Goal: Information Seeking & Learning: Check status

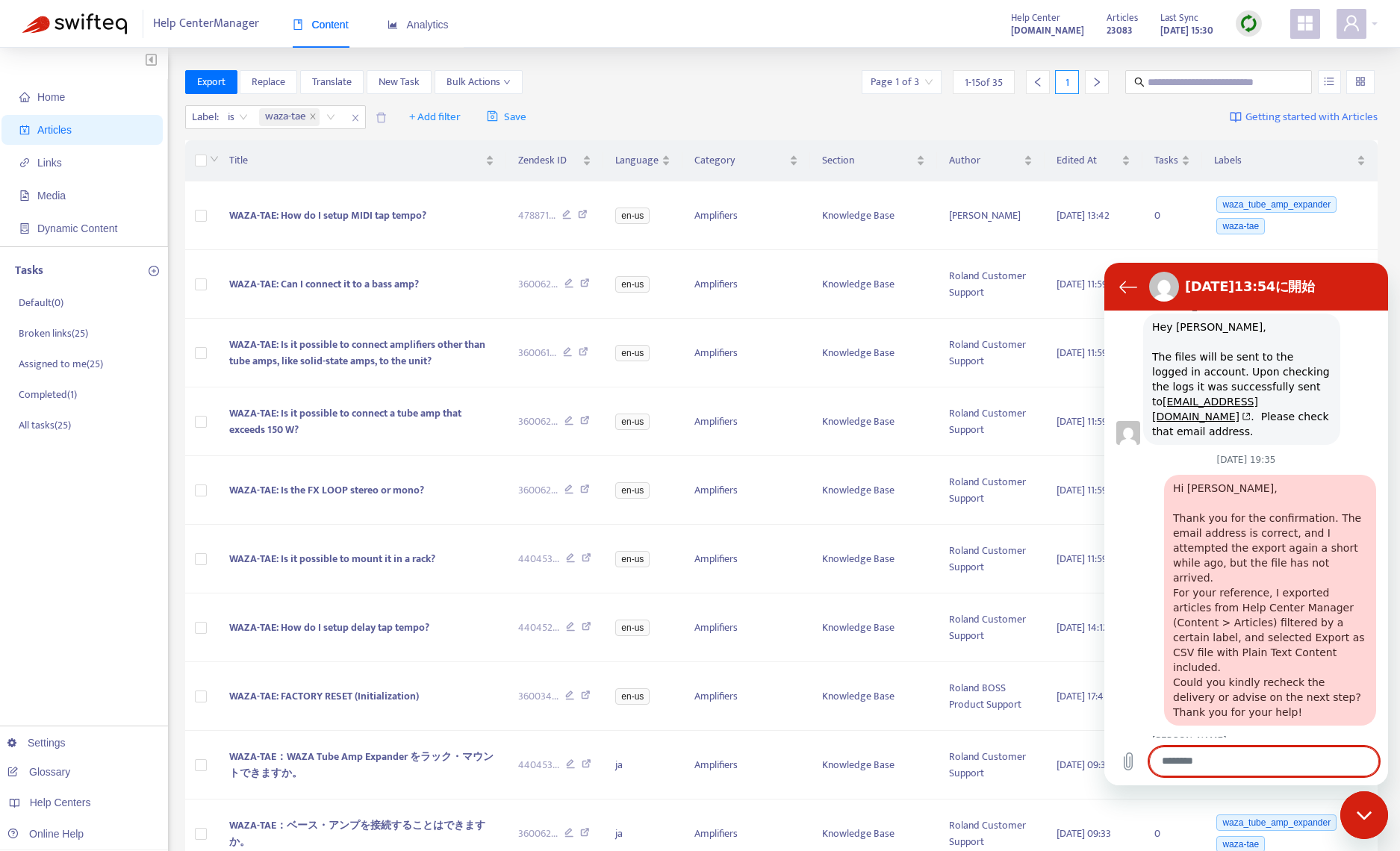
scroll to position [593, 0]
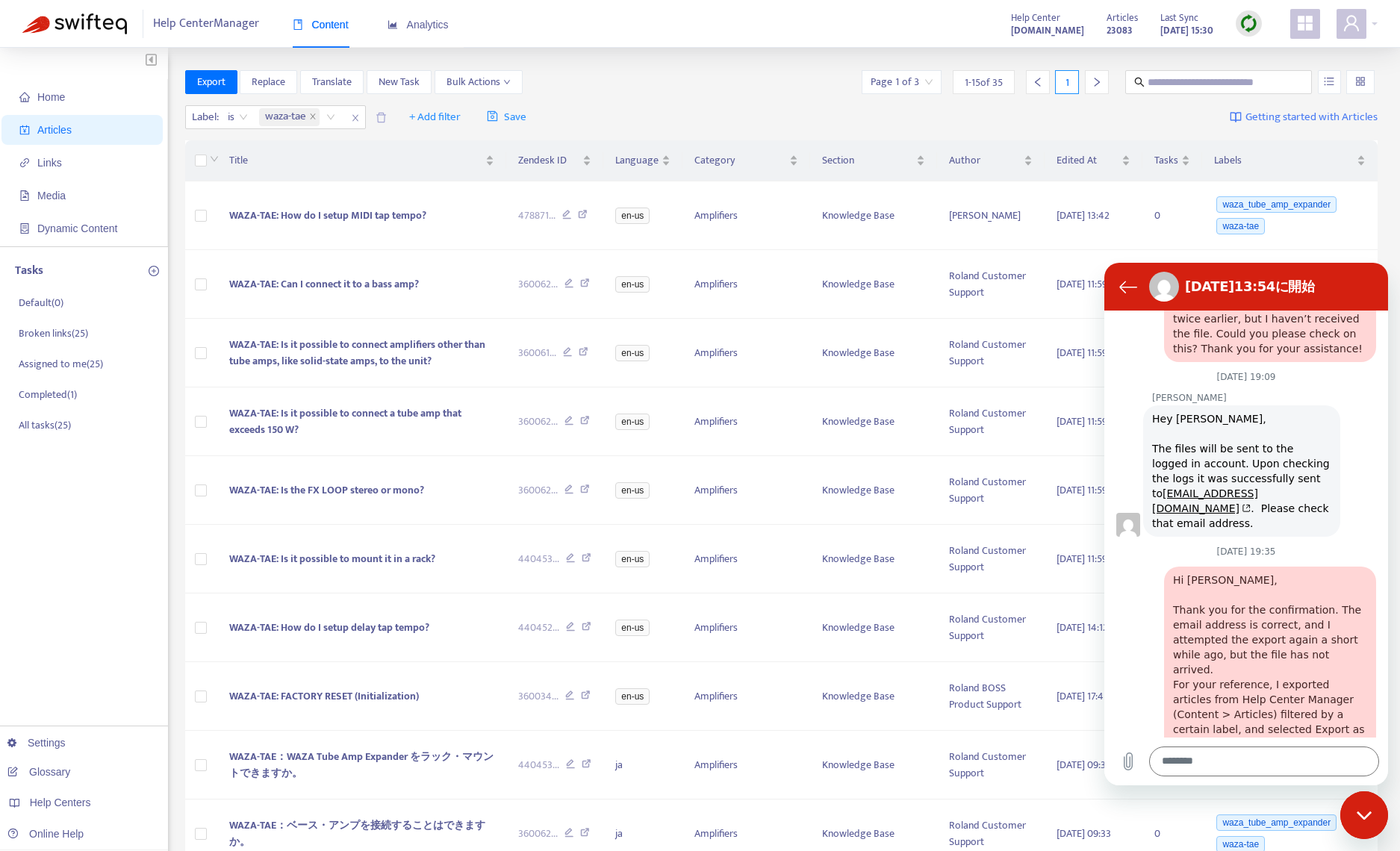
click at [683, 85] on div "Export Replace Translate New Task Bulk Actions Page 1 of 3 1 - 15 of 35 1" at bounding box center [782, 81] width 1194 height 24
click at [1373, 807] on div "メッセージングウインドウを閉じる" at bounding box center [1364, 815] width 45 height 45
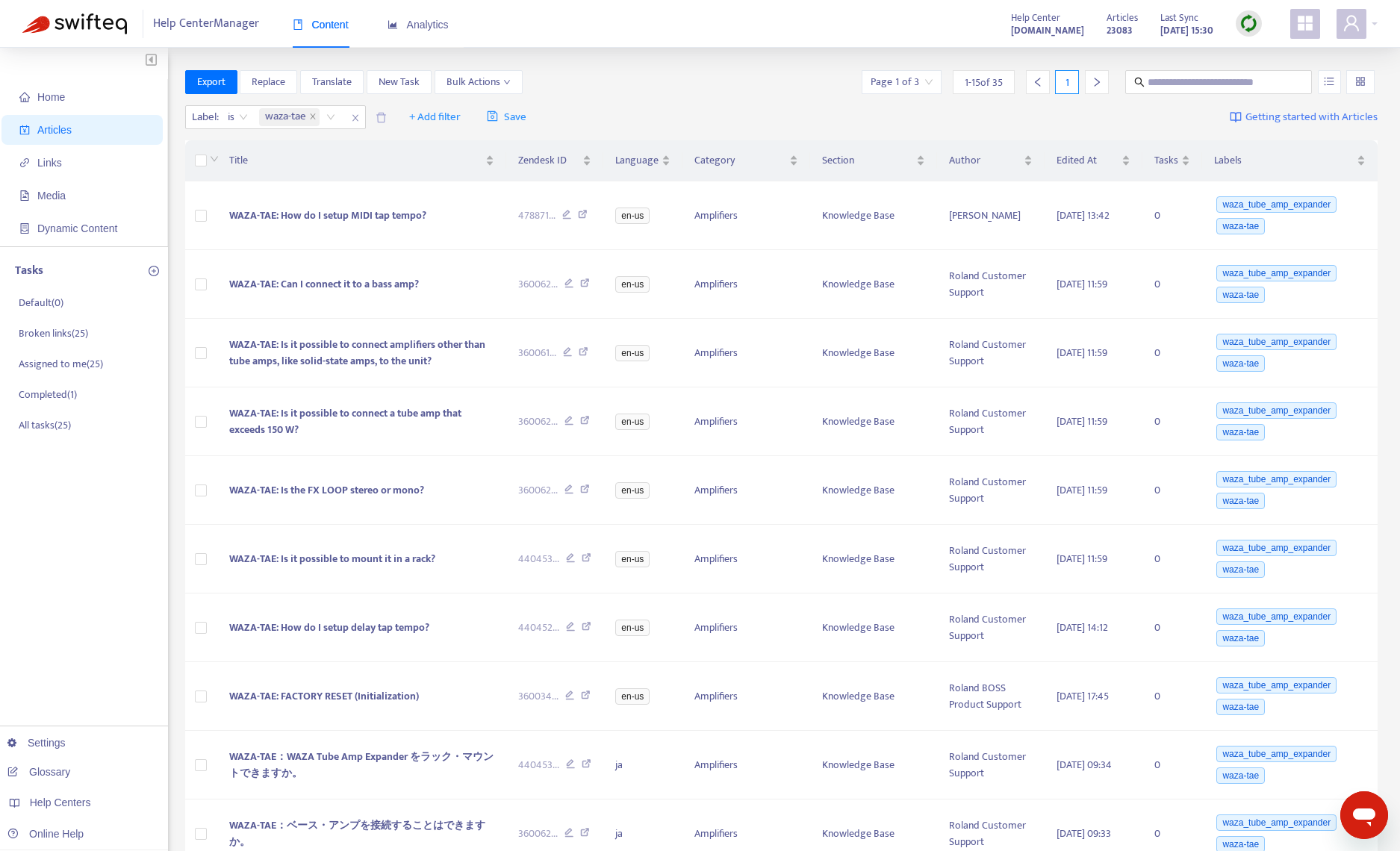
click at [1252, 25] on img at bounding box center [1249, 23] width 18 height 18
click at [1272, 53] on link "Quick Sync" at bounding box center [1279, 54] width 64 height 17
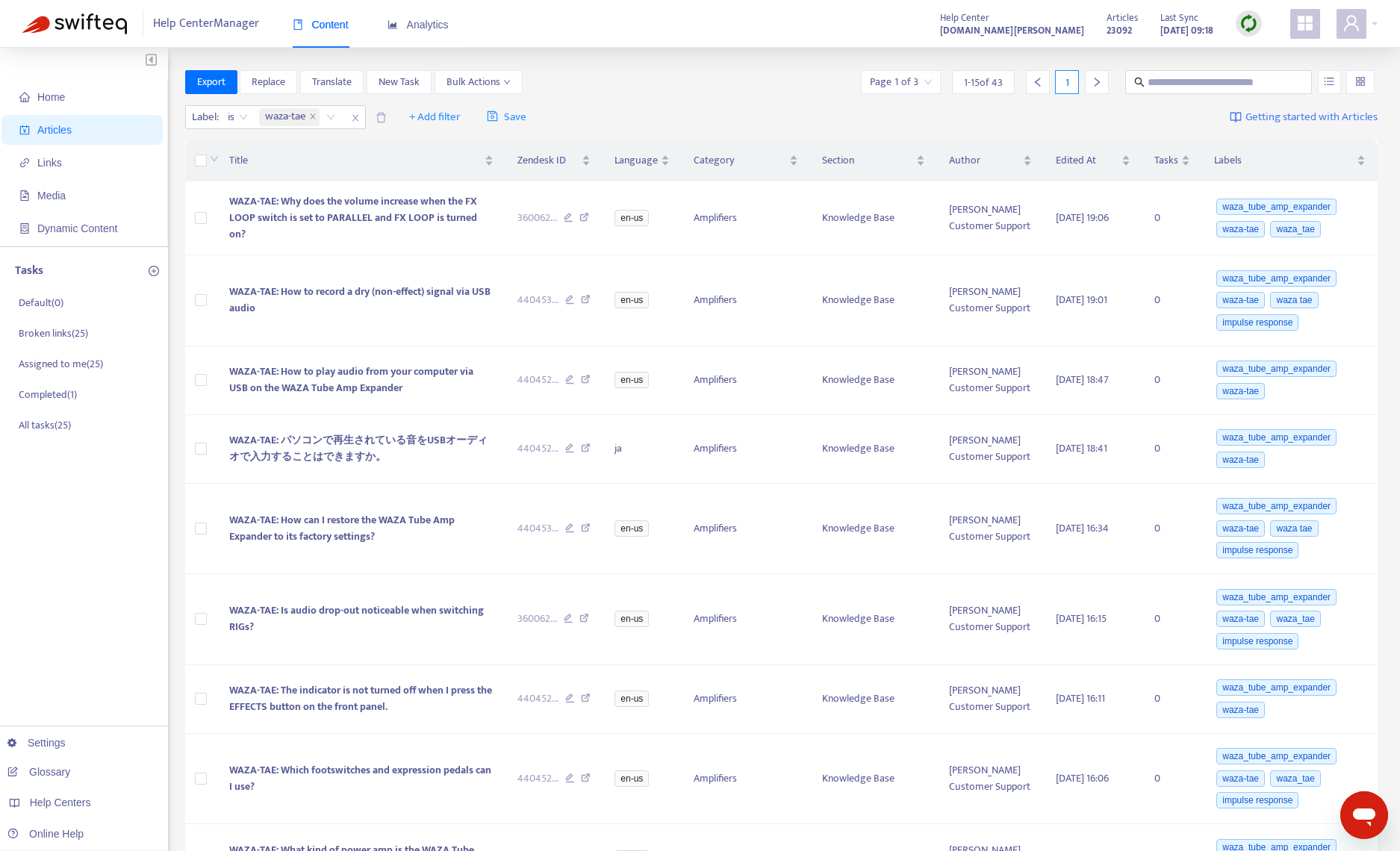
drag, startPoint x: 936, startPoint y: 39, endPoint x: 969, endPoint y: 38, distance: 33.0
click at [936, 40] on div "Help Center Manager Content Analytics Help Center support.roland.com Articles 2…" at bounding box center [700, 24] width 1400 height 48
click at [417, 31] on span "Analytics" at bounding box center [419, 24] width 61 height 12
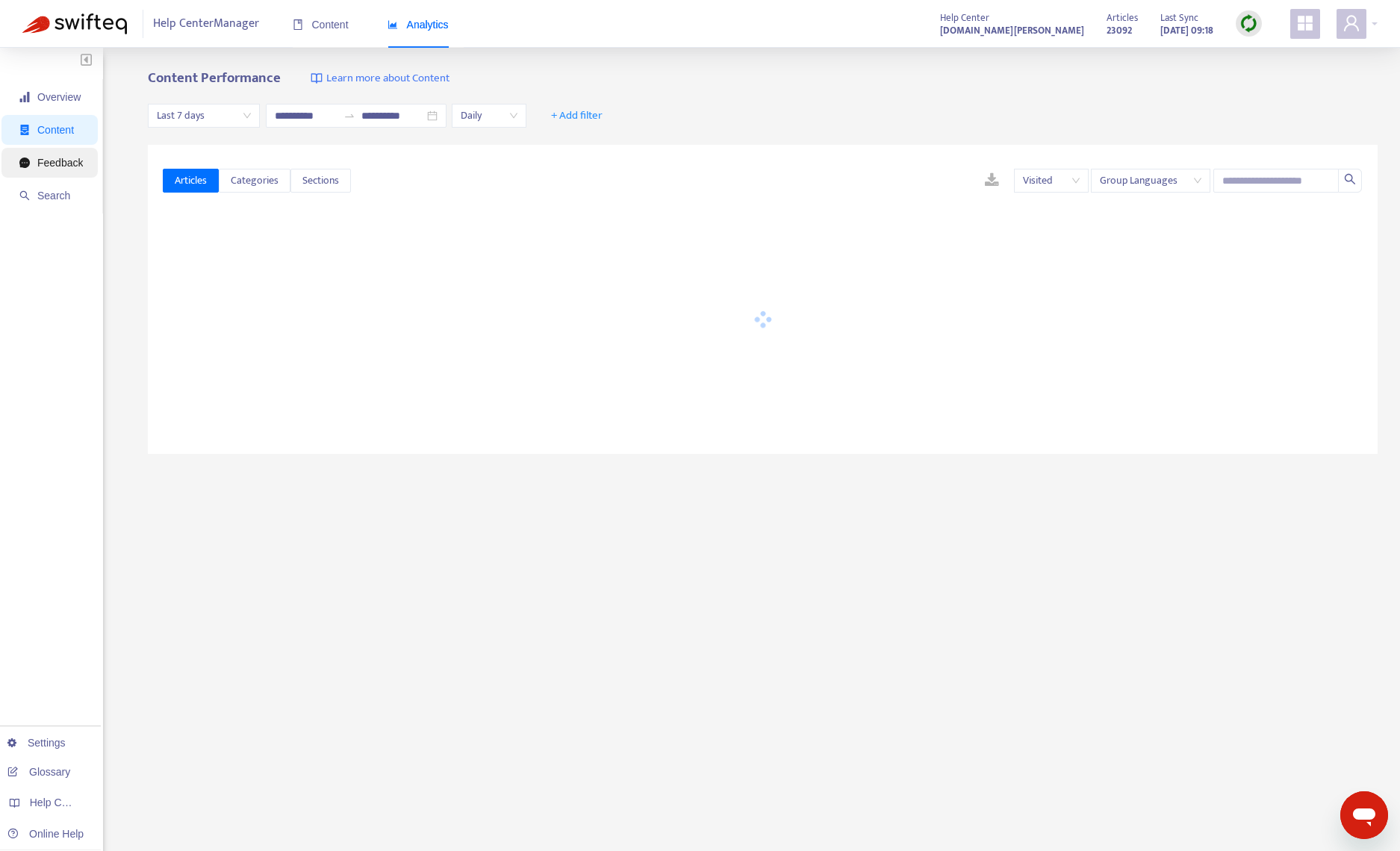
click at [62, 160] on span "Feedback" at bounding box center [60, 163] width 45 height 12
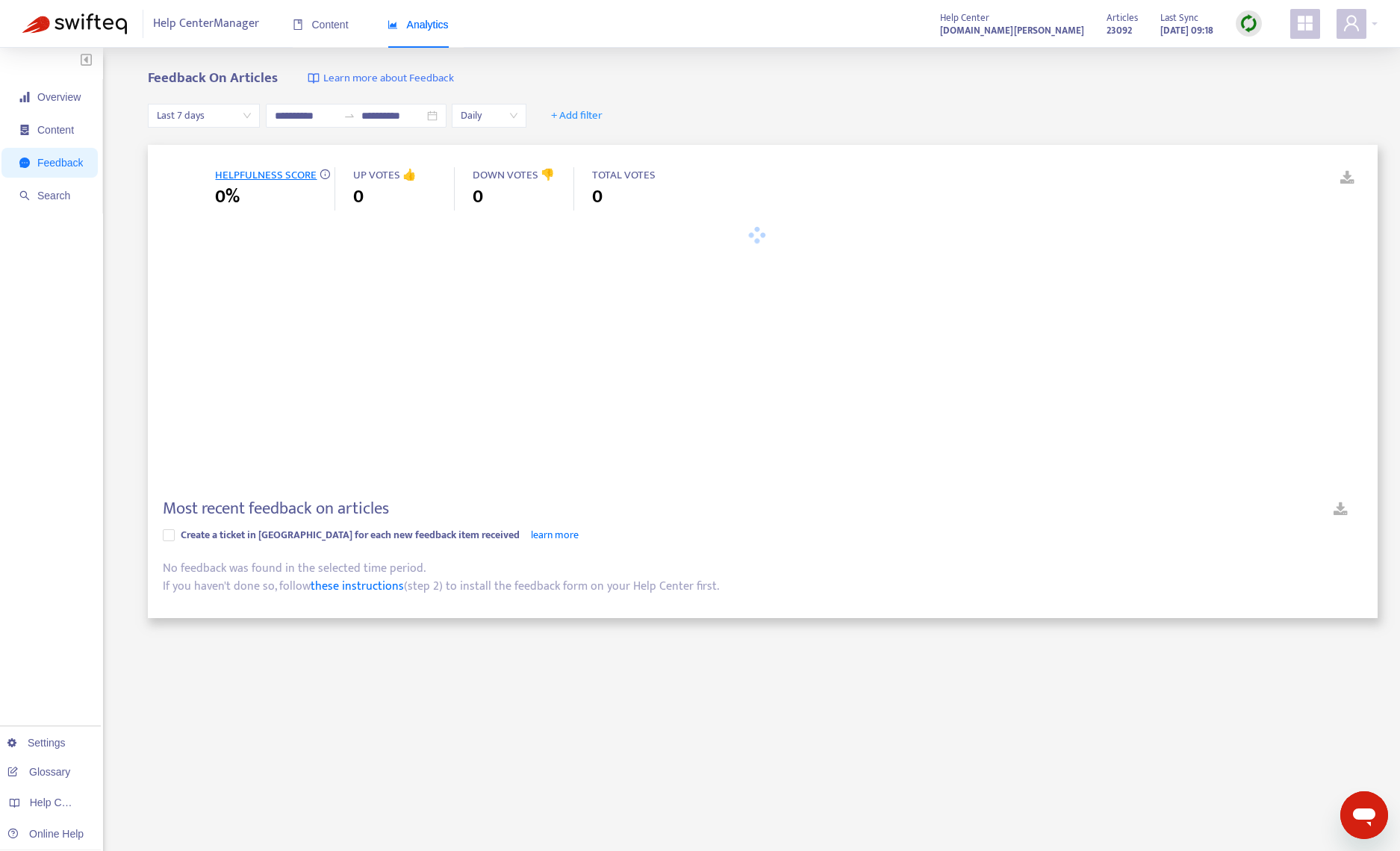
click at [184, 120] on span "Last 7 days" at bounding box center [204, 116] width 94 height 23
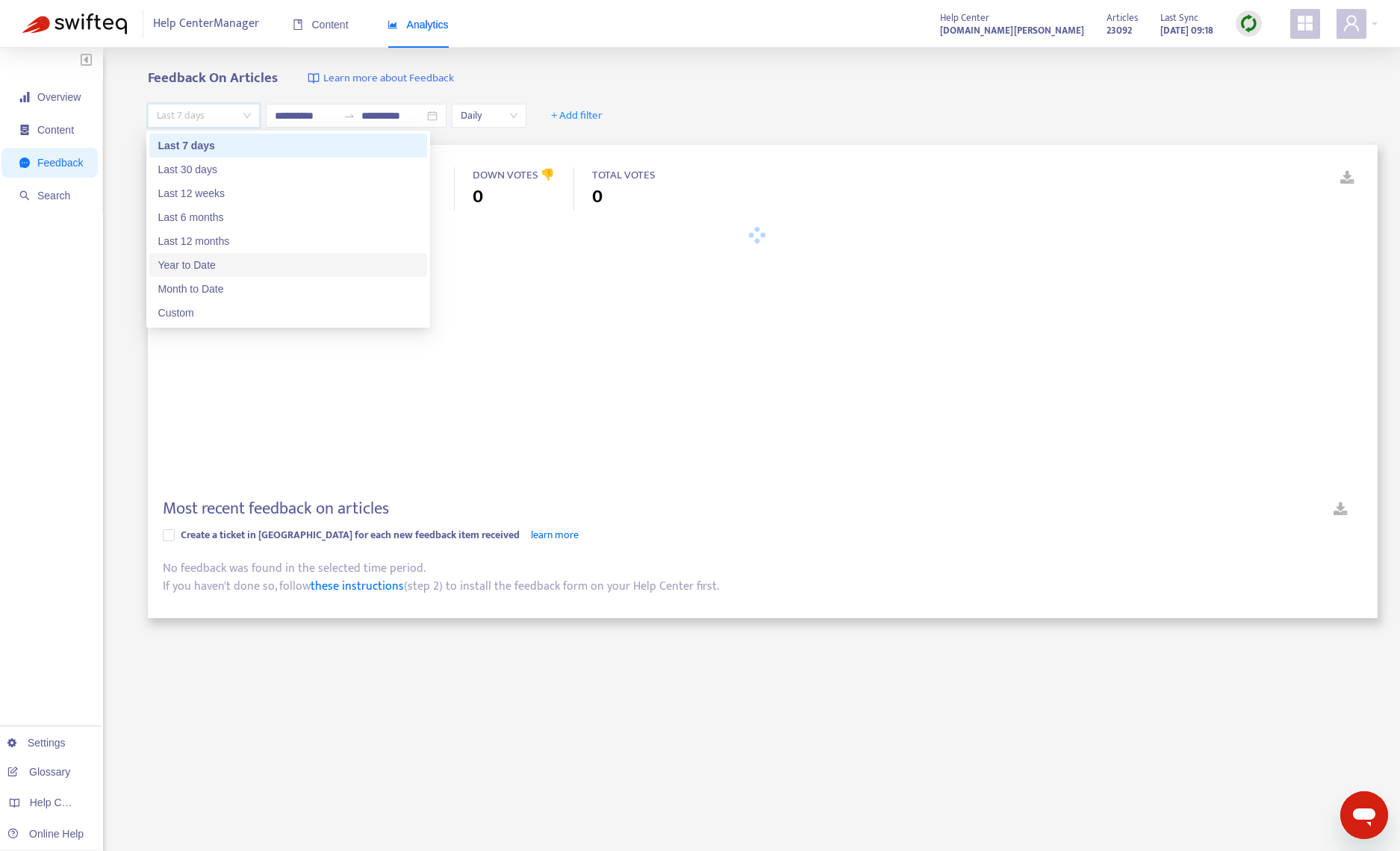
click at [207, 269] on div "Year to Date" at bounding box center [288, 265] width 260 height 17
type input "**********"
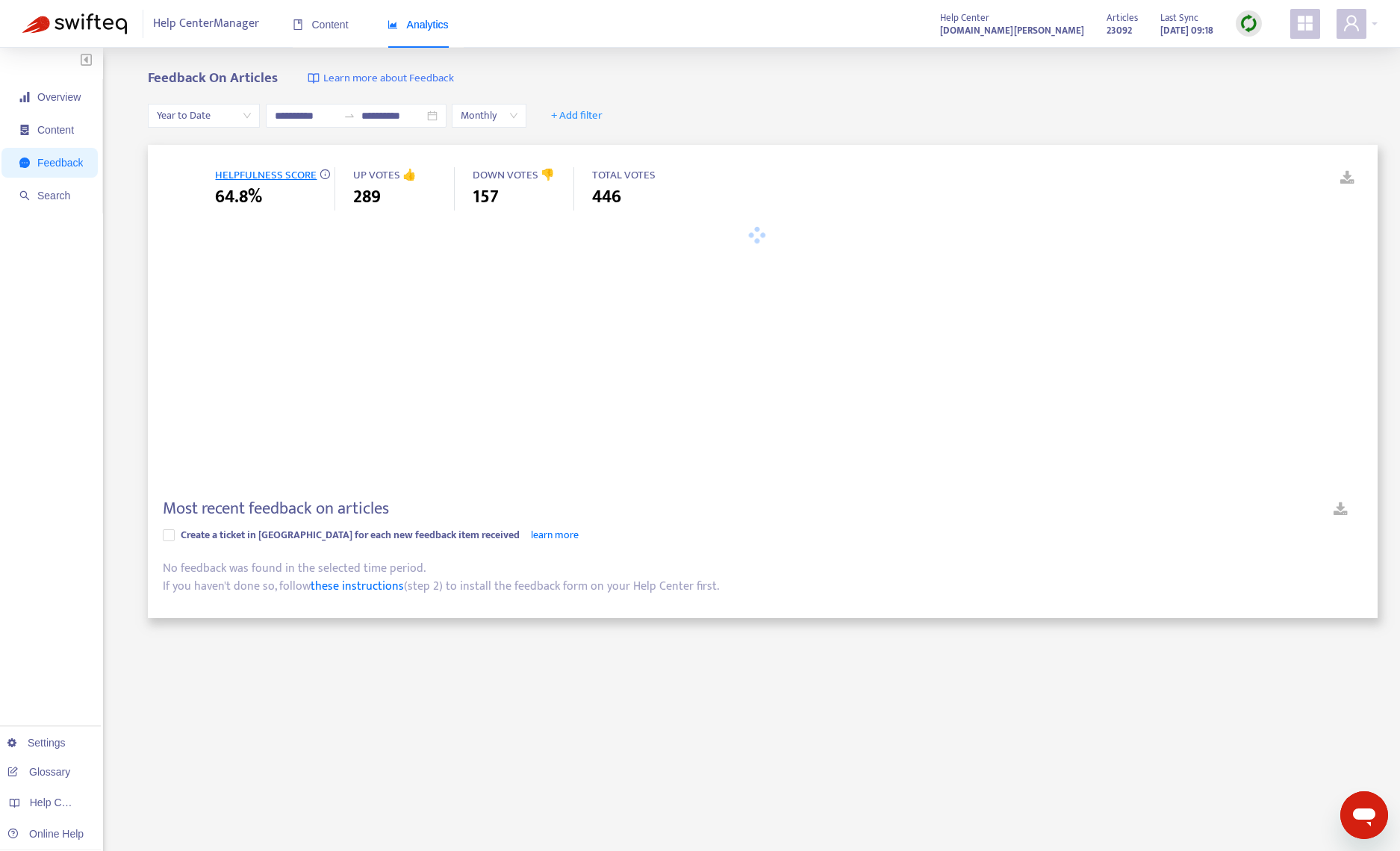
click at [697, 100] on div "**********" at bounding box center [762, 116] width 1230 height 58
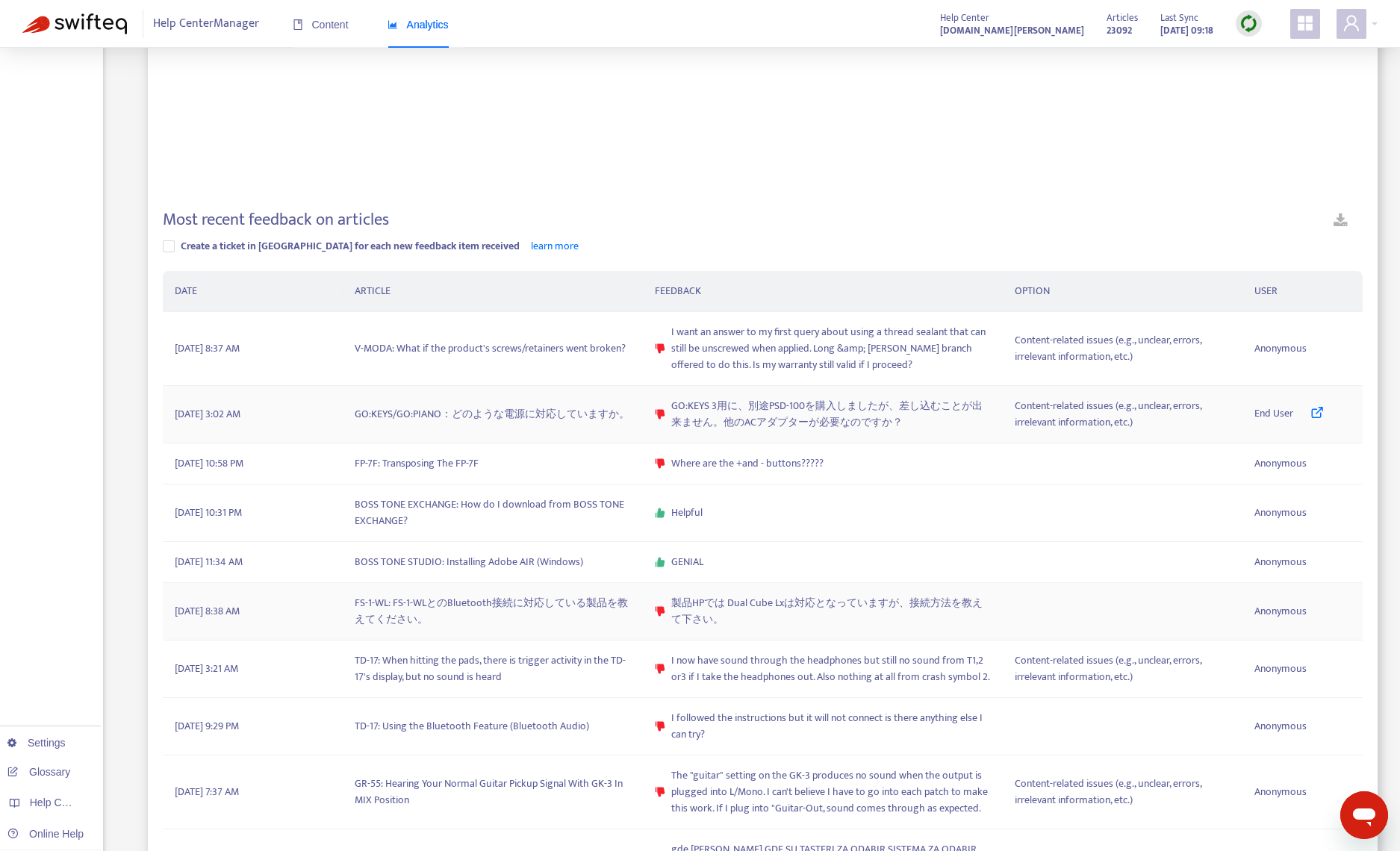
scroll to position [299, 0]
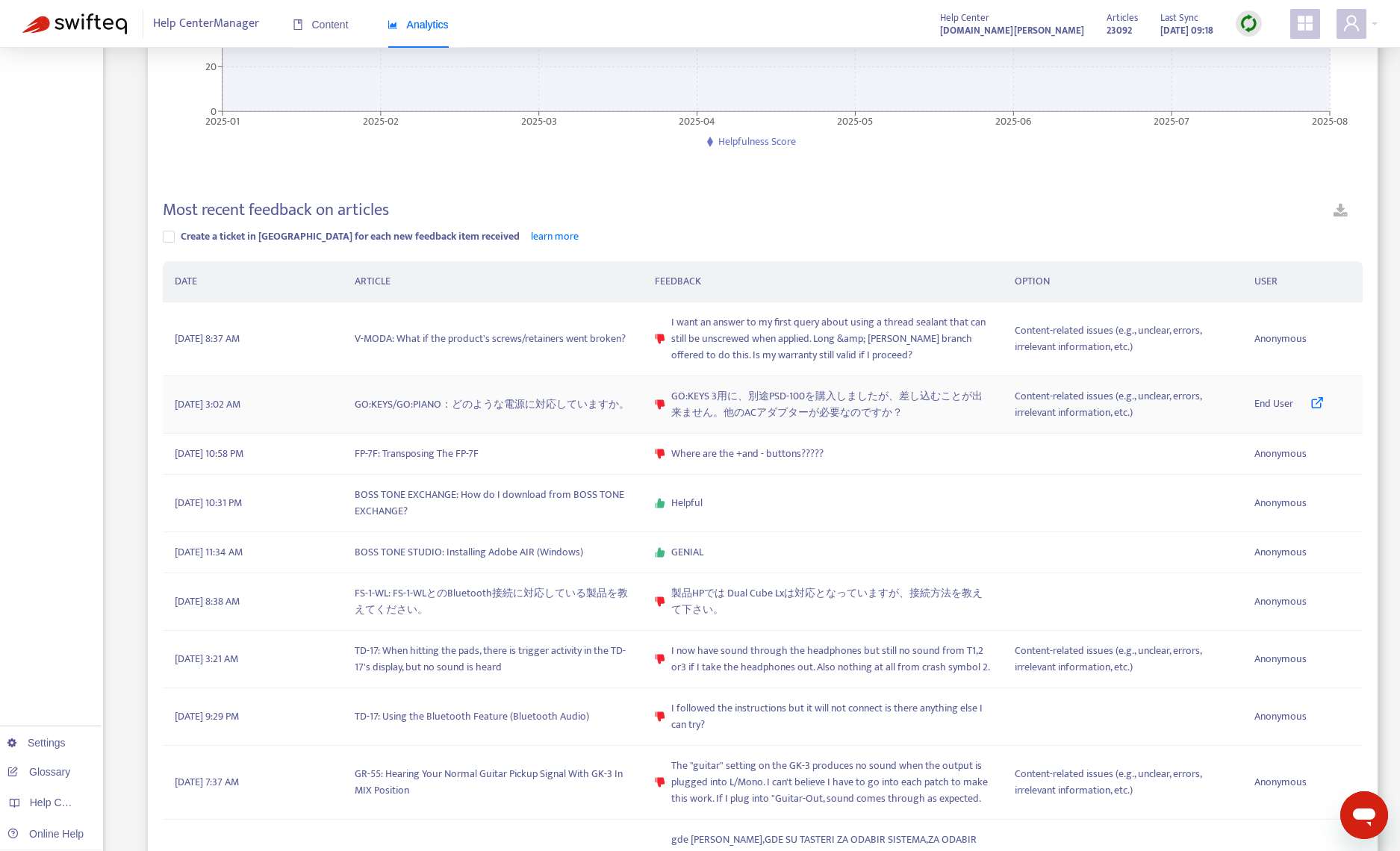
click at [547, 408] on td "GO:KEYS/GO:PIANO：どのような電源に対応していますか。" at bounding box center [493, 405] width 301 height 58
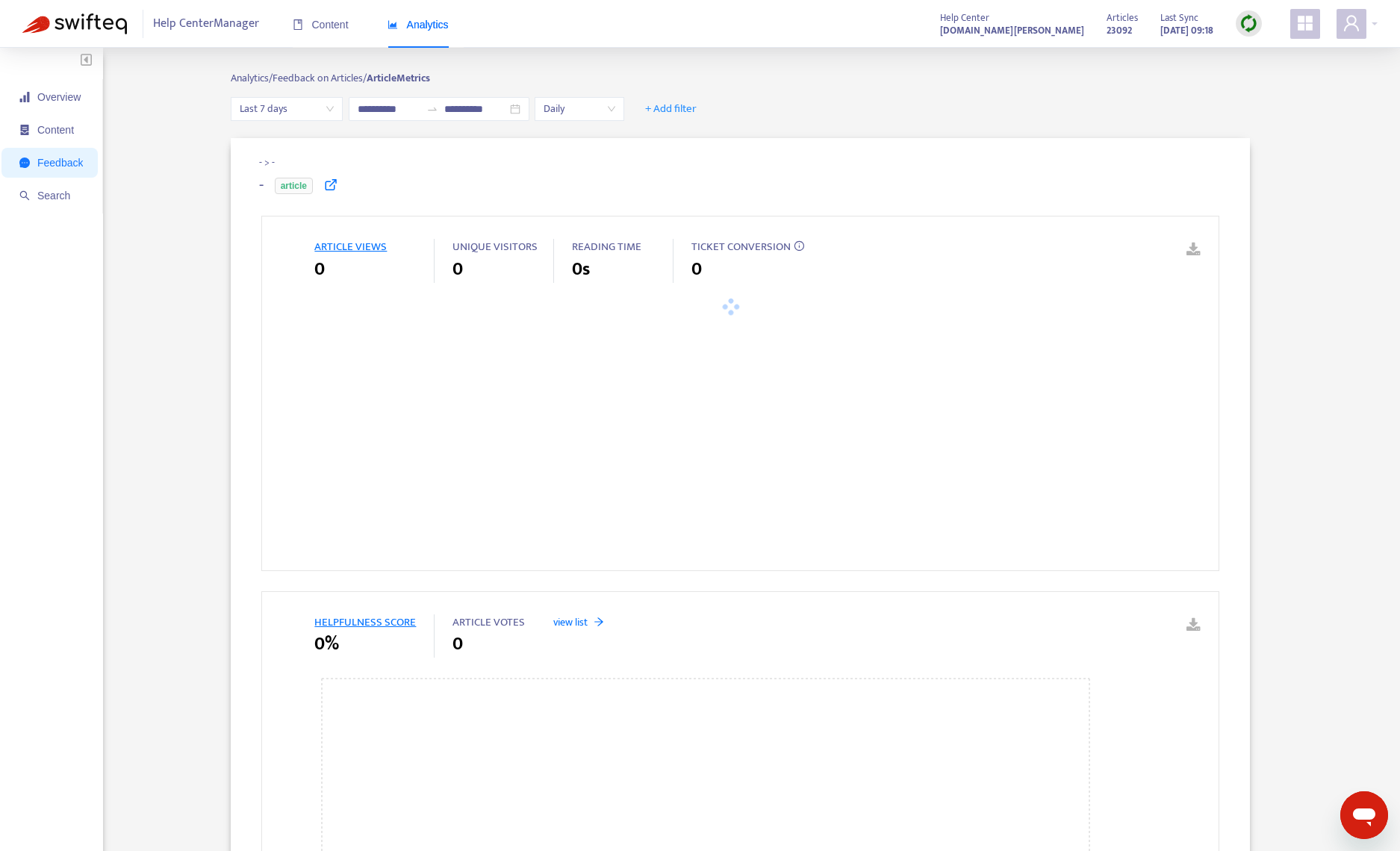
type input "**********"
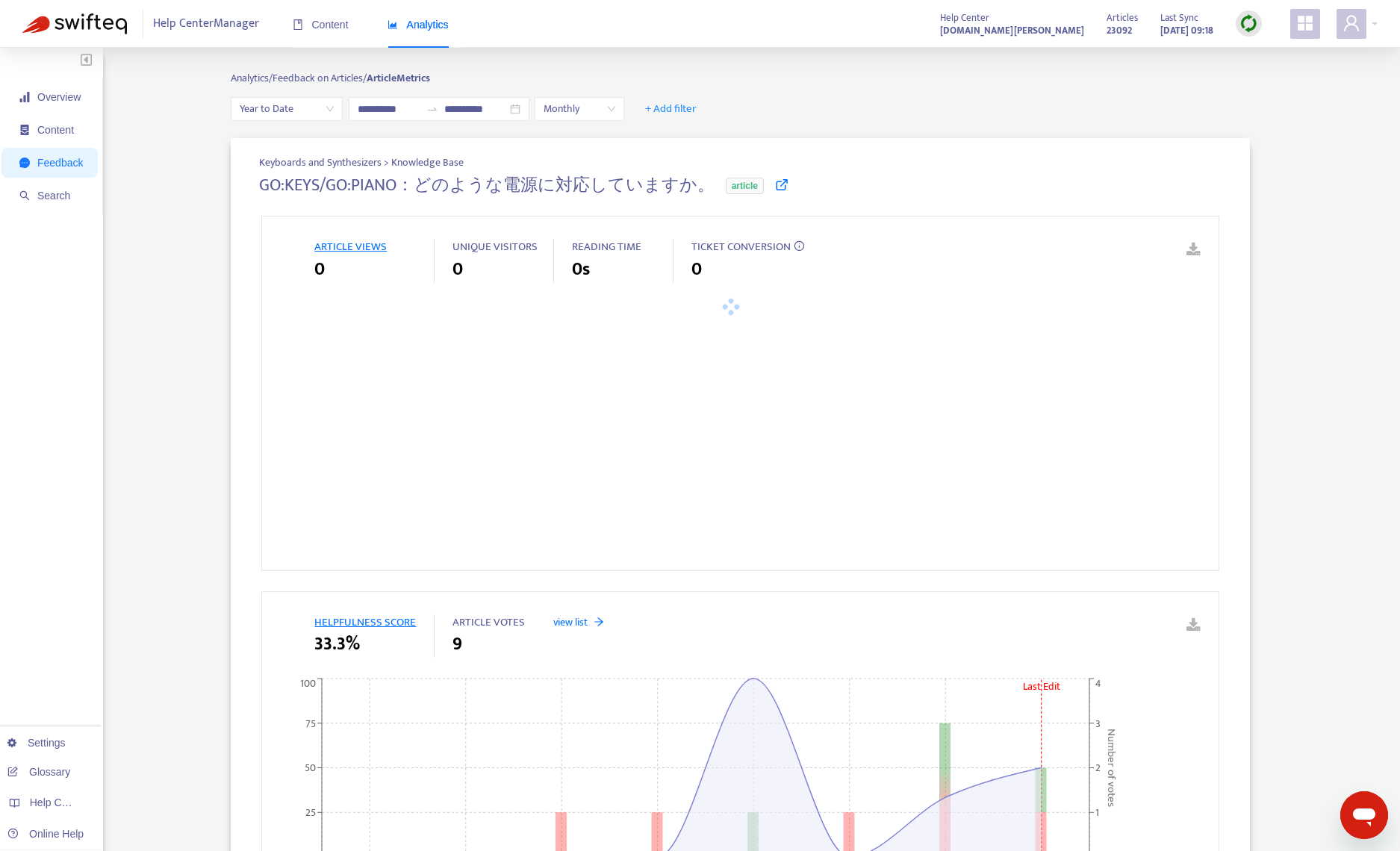
click at [775, 186] on icon at bounding box center [781, 183] width 13 height 13
